Goal: Information Seeking & Learning: Learn about a topic

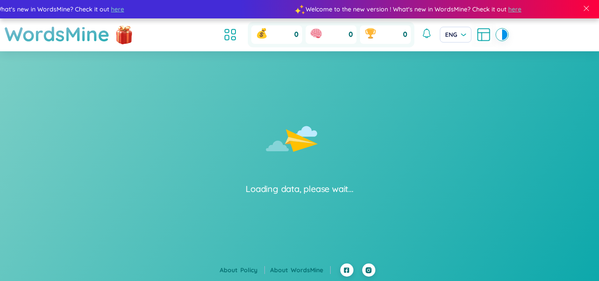
click at [264, 192] on div "Loading data, please wait..." at bounding box center [298, 189] width 107 height 12
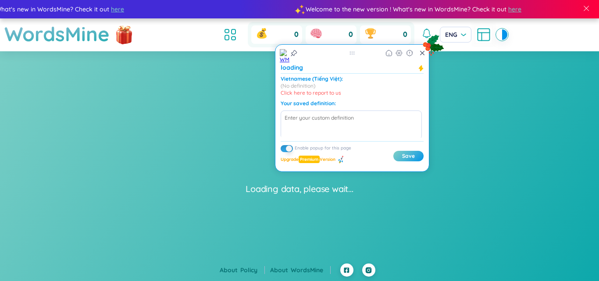
click at [291, 194] on div "Loading data, please wait..." at bounding box center [298, 189] width 107 height 12
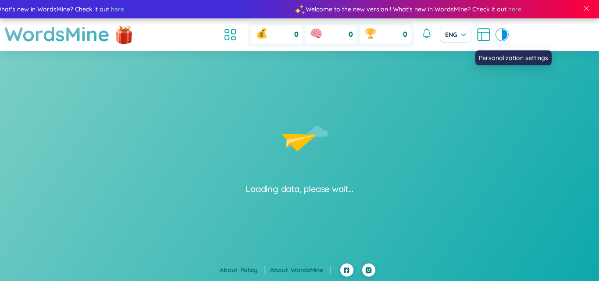
click at [482, 35] on icon at bounding box center [484, 35] width 16 height 16
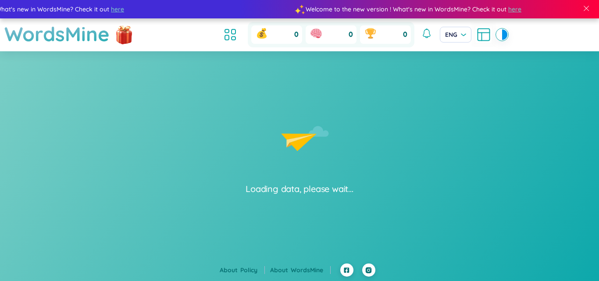
drag, startPoint x: 370, startPoint y: 98, endPoint x: 315, endPoint y: 116, distance: 57.9
click at [315, 116] on icon "Lottie animation" at bounding box center [299, 139] width 131 height 88
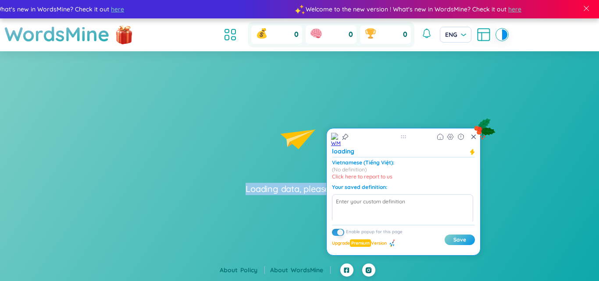
click at [315, 116] on icon "Lottie animation" at bounding box center [299, 139] width 131 height 88
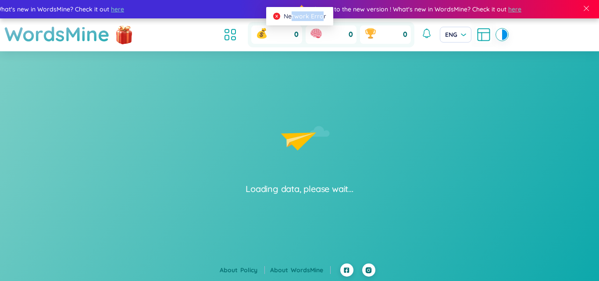
drag, startPoint x: 292, startPoint y: 14, endPoint x: 323, endPoint y: 21, distance: 31.0
click at [323, 21] on div "Network Error" at bounding box center [299, 16] width 67 height 18
drag, startPoint x: 286, startPoint y: 16, endPoint x: 325, endPoint y: 22, distance: 39.9
click at [325, 22] on div "Network Error" at bounding box center [299, 16] width 67 height 18
copy span "Network Error"
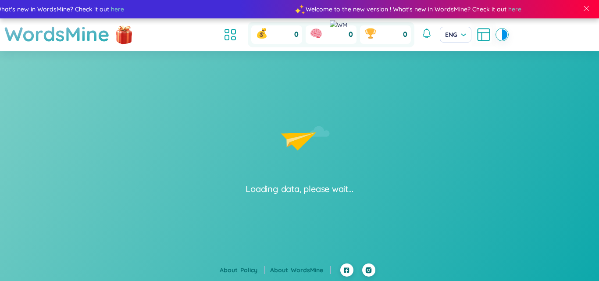
click at [420, 116] on div "Loading data, please wait..." at bounding box center [299, 123] width 599 height 144
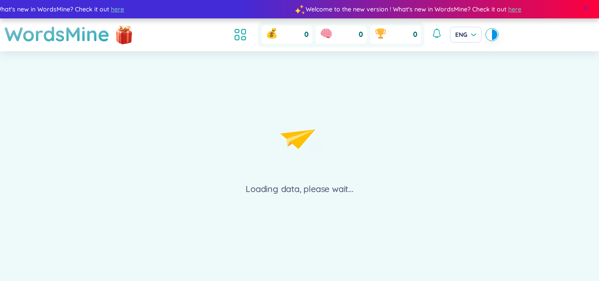
click at [583, 6] on span at bounding box center [586, 8] width 8 height 8
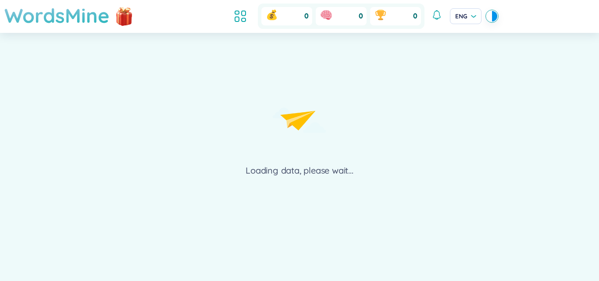
click at [75, 16] on h1 "WordsMine" at bounding box center [56, 15] width 105 height 31
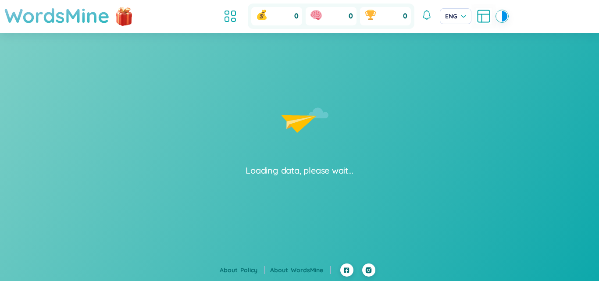
click at [75, 16] on h1 "WordsMine" at bounding box center [56, 15] width 105 height 31
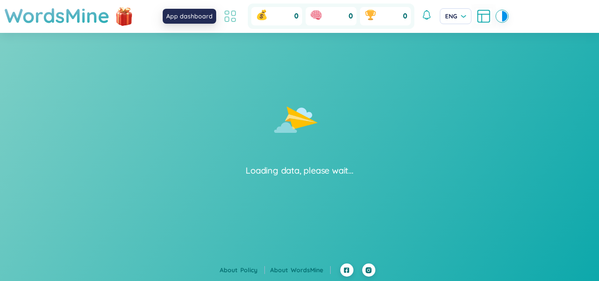
click at [230, 15] on icon at bounding box center [230, 16] width 16 height 16
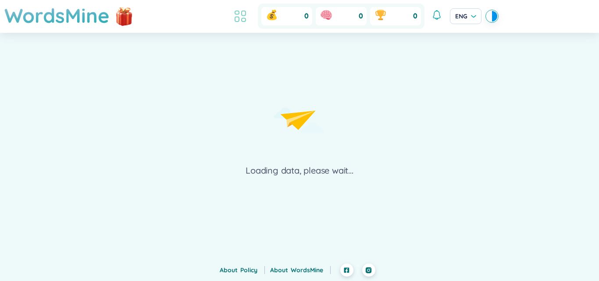
click at [231, 15] on li at bounding box center [240, 16] width 19 height 19
click at [270, 12] on icon at bounding box center [272, 15] width 14 height 14
drag, startPoint x: 379, startPoint y: 0, endPoint x: 369, endPoint y: 56, distance: 56.0
click at [369, 56] on div "Loading data, please wait..." at bounding box center [299, 105] width 599 height 144
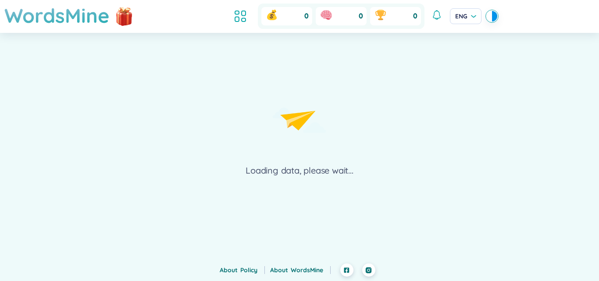
click at [289, 172] on div "Loading data, please wait..." at bounding box center [298, 170] width 107 height 12
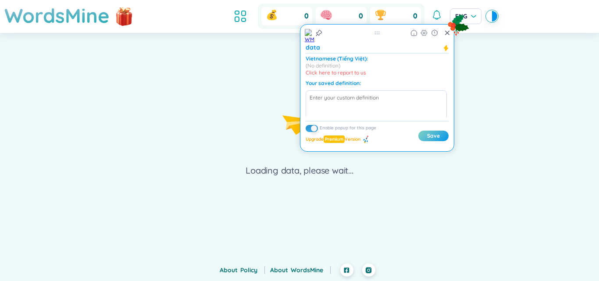
click at [262, 167] on div "Loading data, please wait..." at bounding box center [298, 170] width 107 height 12
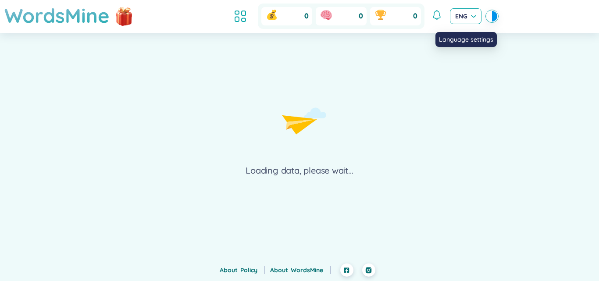
click at [471, 21] on span "ENG" at bounding box center [465, 16] width 21 height 9
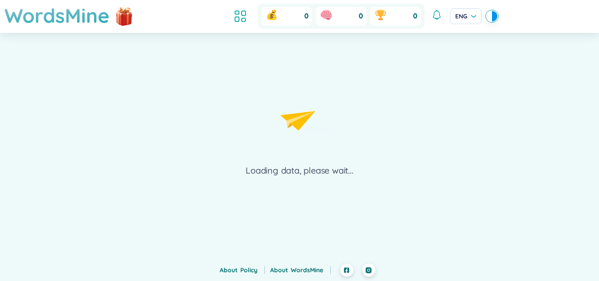
click at [341, 142] on icon "Lottie animation" at bounding box center [299, 121] width 131 height 88
click at [352, 152] on icon "Lottie animation" at bounding box center [299, 121] width 131 height 88
